Goal: Consume media (video, audio): Consume media (video, audio)

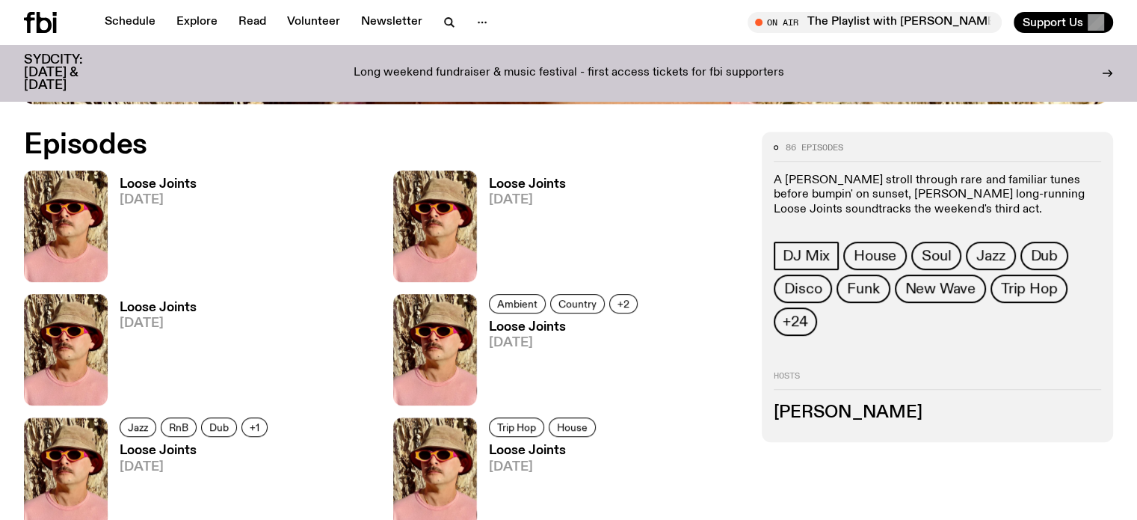
scroll to position [661, 0]
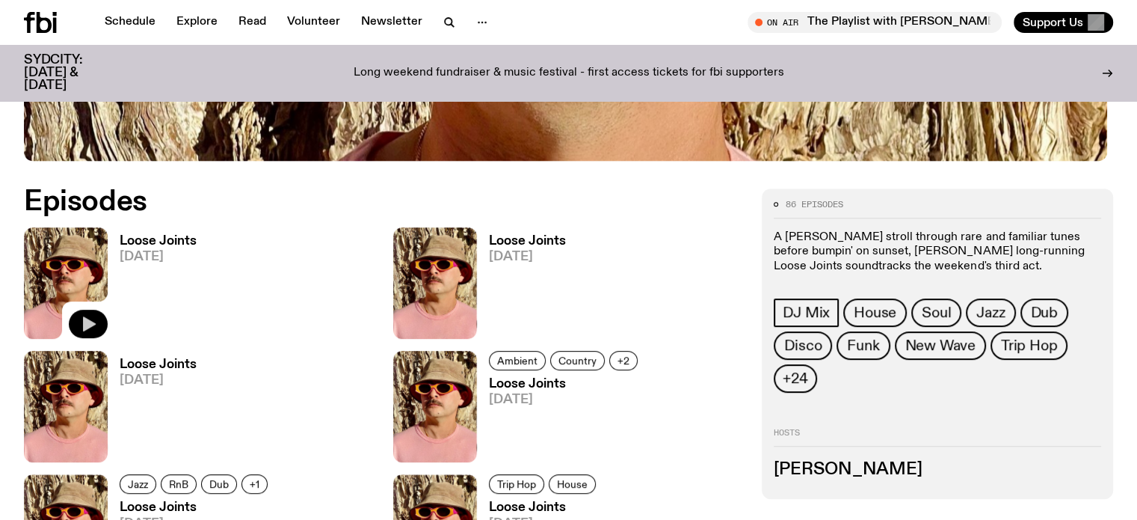
click at [93, 320] on icon "button" at bounding box center [89, 323] width 13 height 15
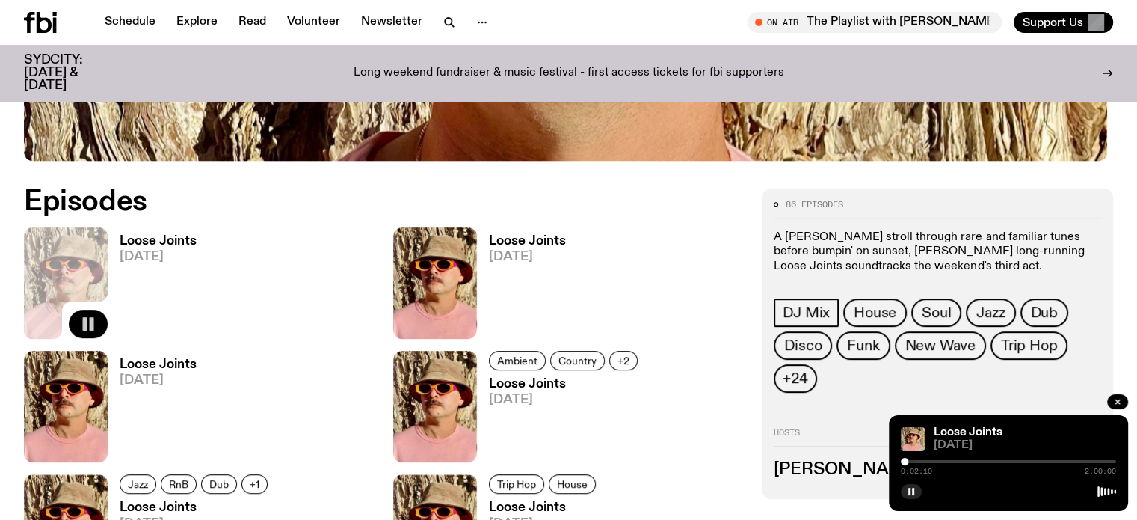
click at [907, 460] on div at bounding box center [904, 460] width 7 height 7
click at [904, 460] on div at bounding box center [903, 460] width 7 height 7
click at [904, 461] on div at bounding box center [903, 460] width 7 height 7
click at [906, 462] on div at bounding box center [905, 460] width 7 height 7
click at [913, 461] on div at bounding box center [912, 460] width 7 height 7
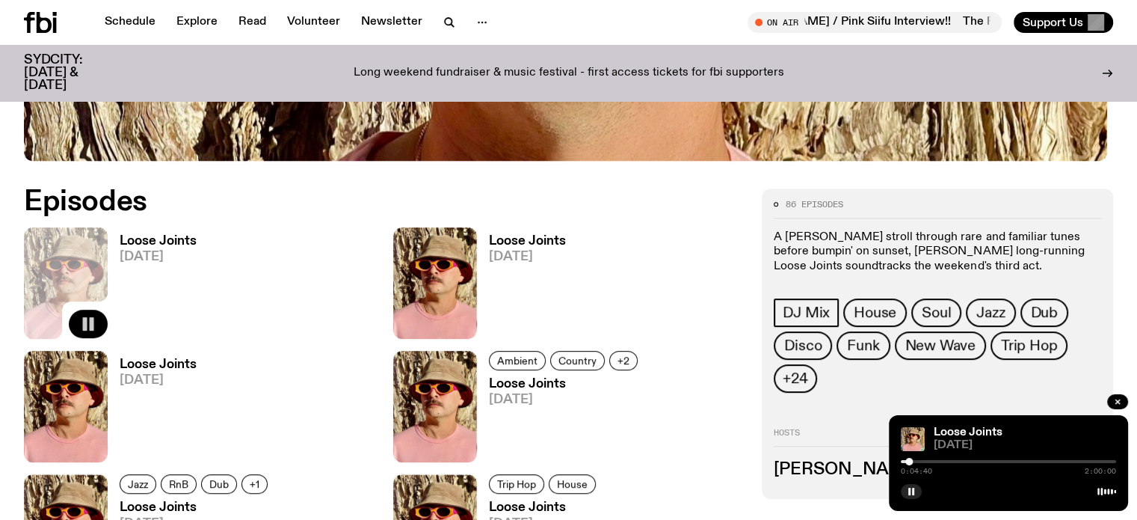
click at [909, 460] on div at bounding box center [908, 460] width 7 height 7
click at [913, 471] on span "0:04:42" at bounding box center [916, 470] width 31 height 7
click at [905, 460] on div at bounding box center [904, 460] width 7 height 7
click at [152, 238] on h3 "Loose Joints" at bounding box center [158, 241] width 77 height 13
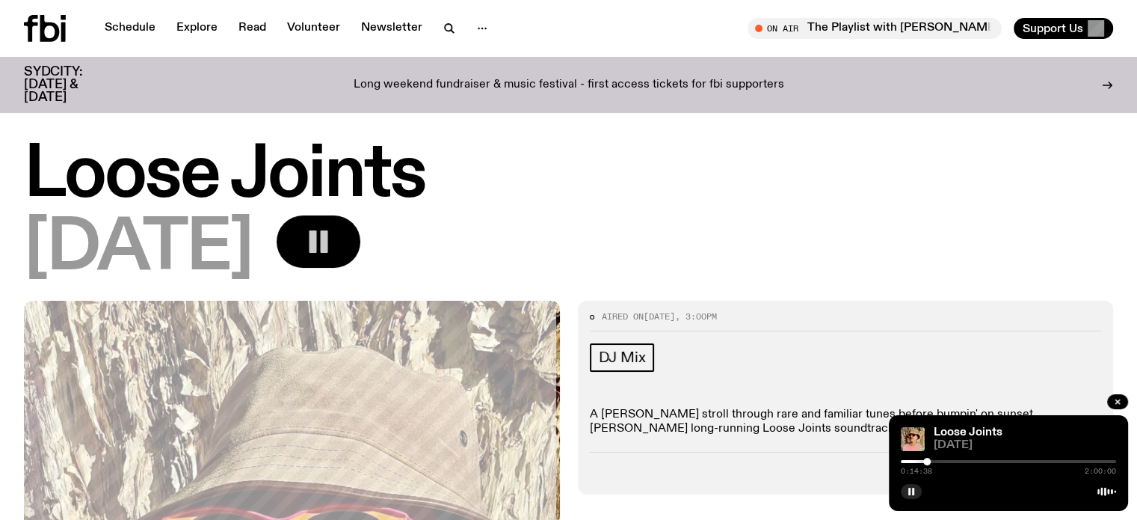
click at [360, 241] on button "button" at bounding box center [319, 241] width 84 height 52
